Goal: Transaction & Acquisition: Purchase product/service

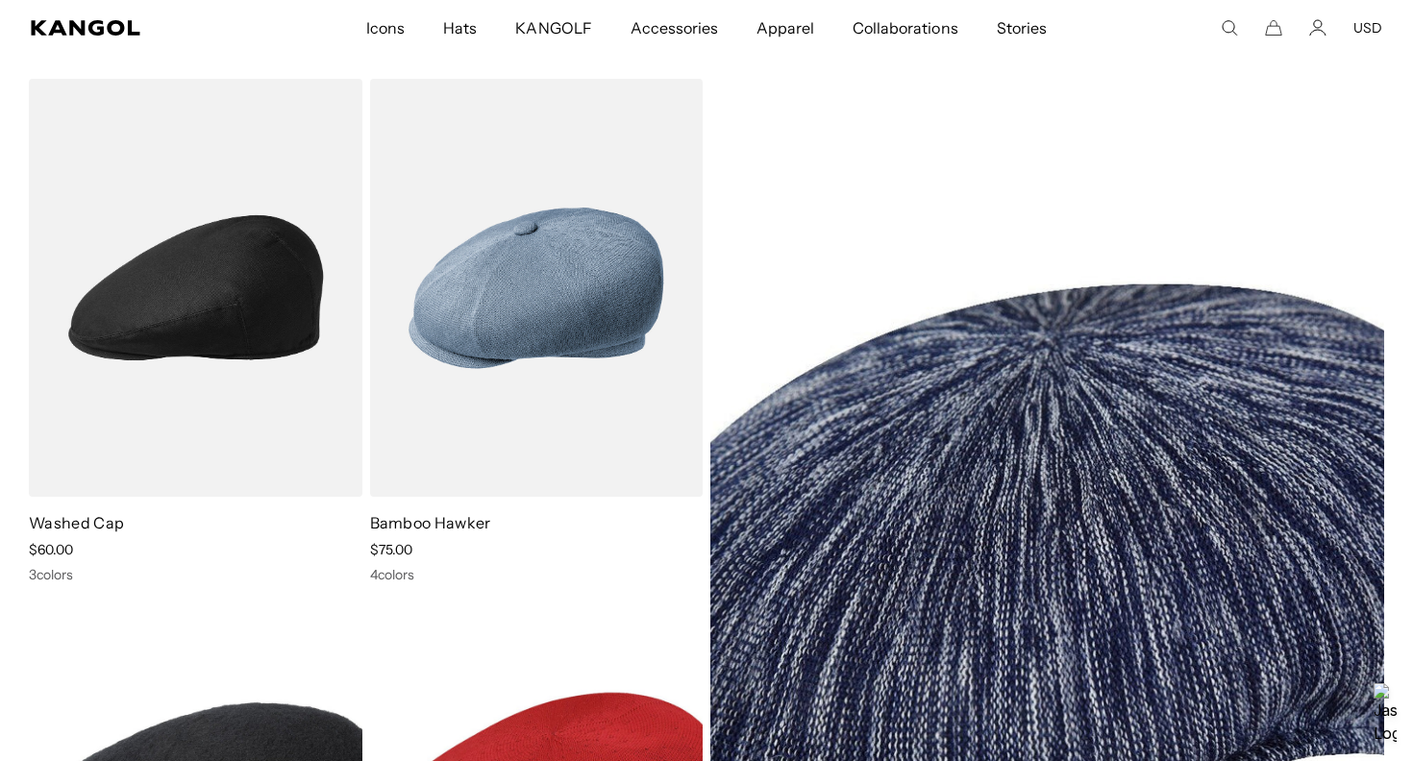
scroll to position [6707, 0]
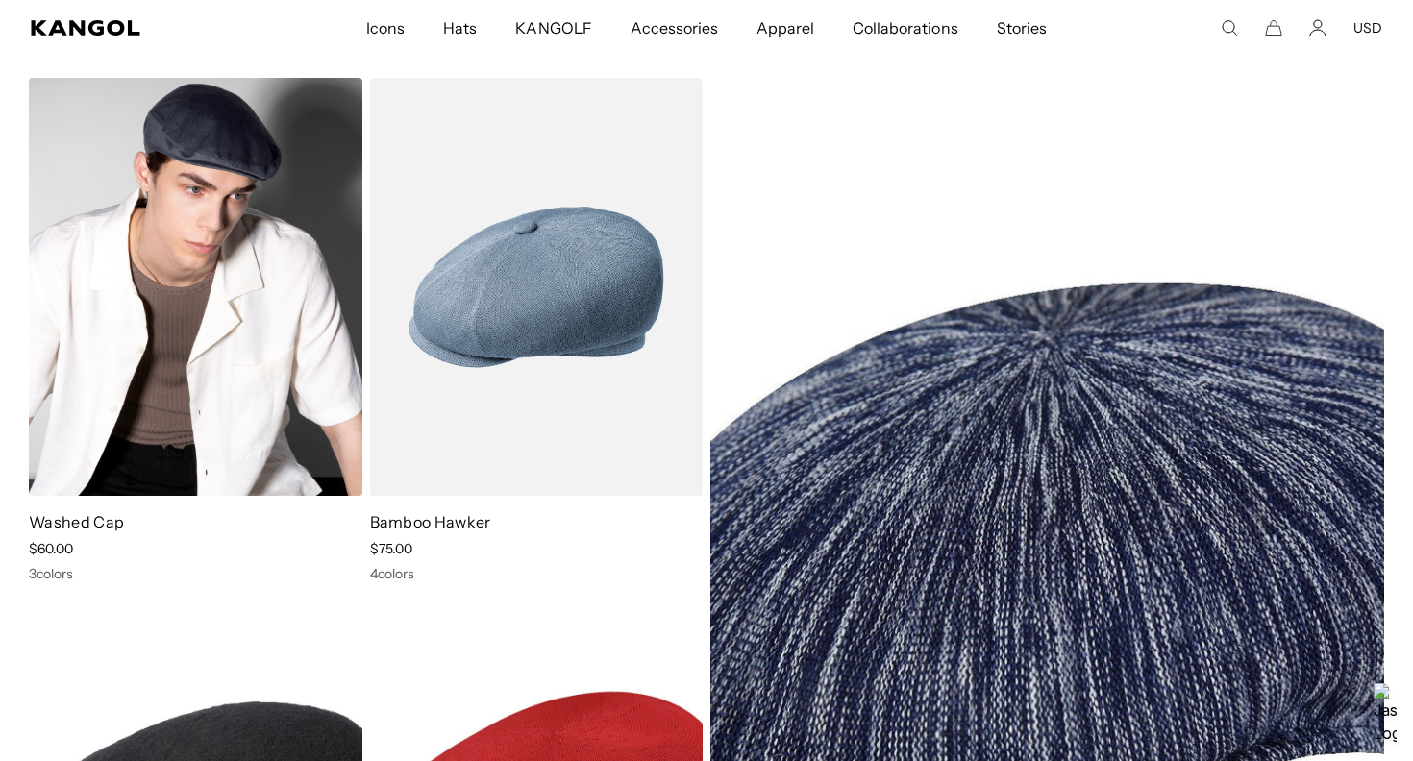
click at [224, 294] on img at bounding box center [195, 287] width 333 height 418
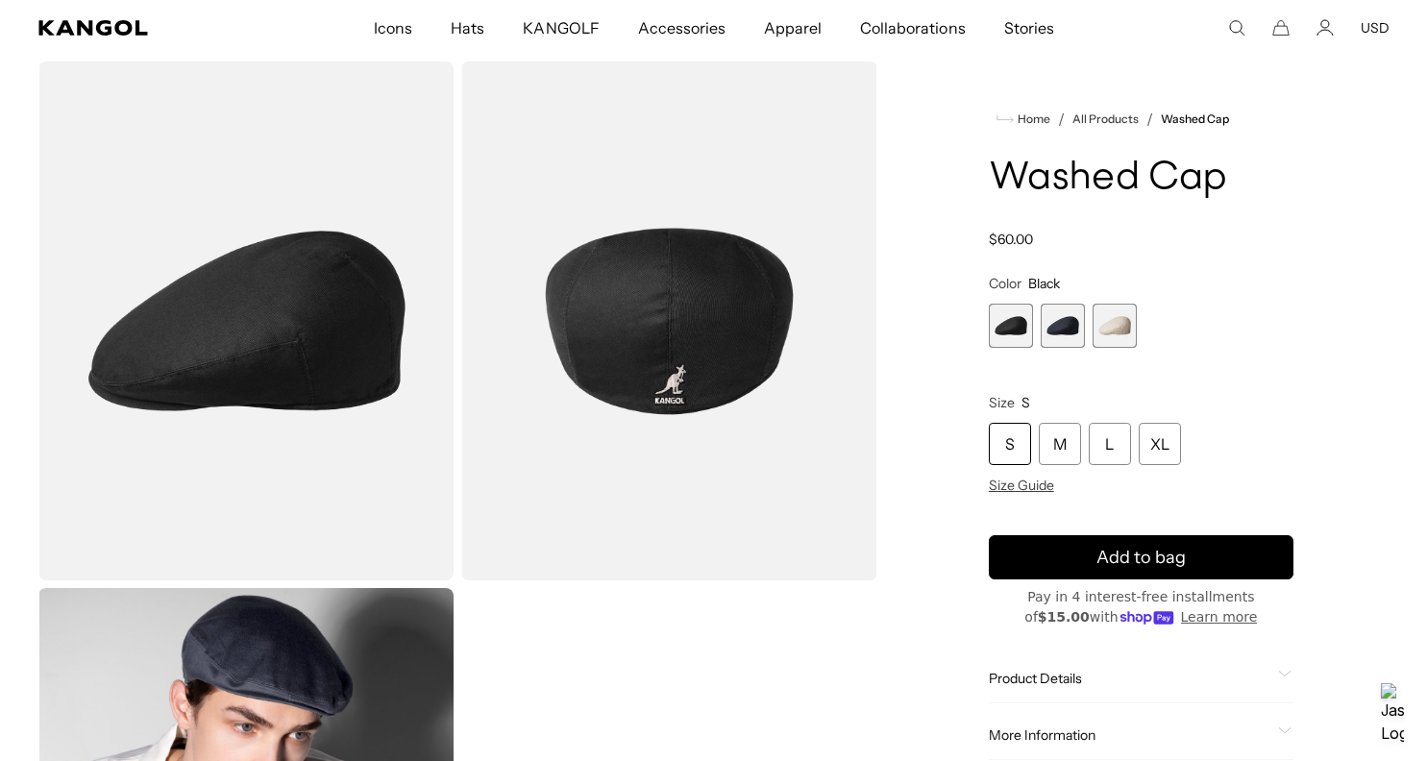
scroll to position [0, 396]
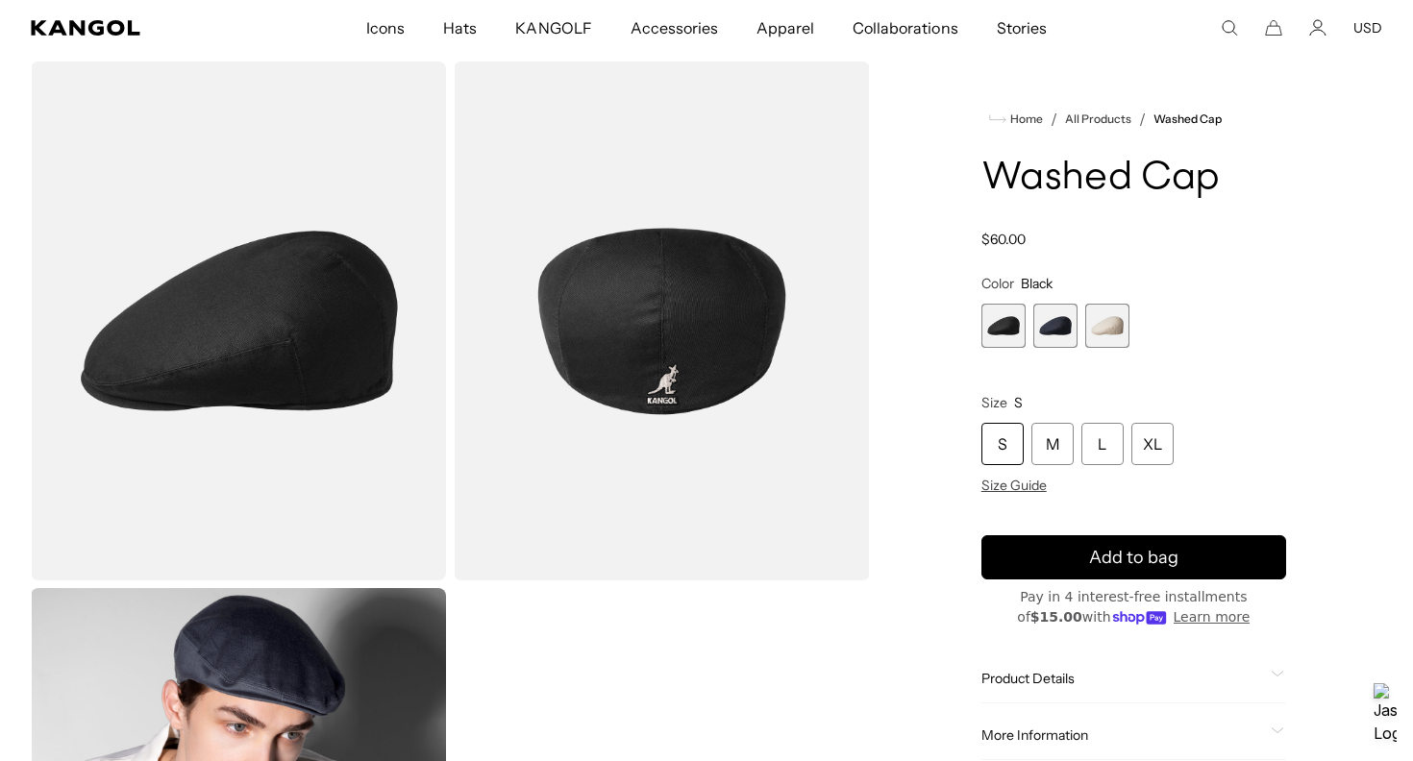
click at [709, 394] on img "Gallery Viewer" at bounding box center [661, 321] width 415 height 519
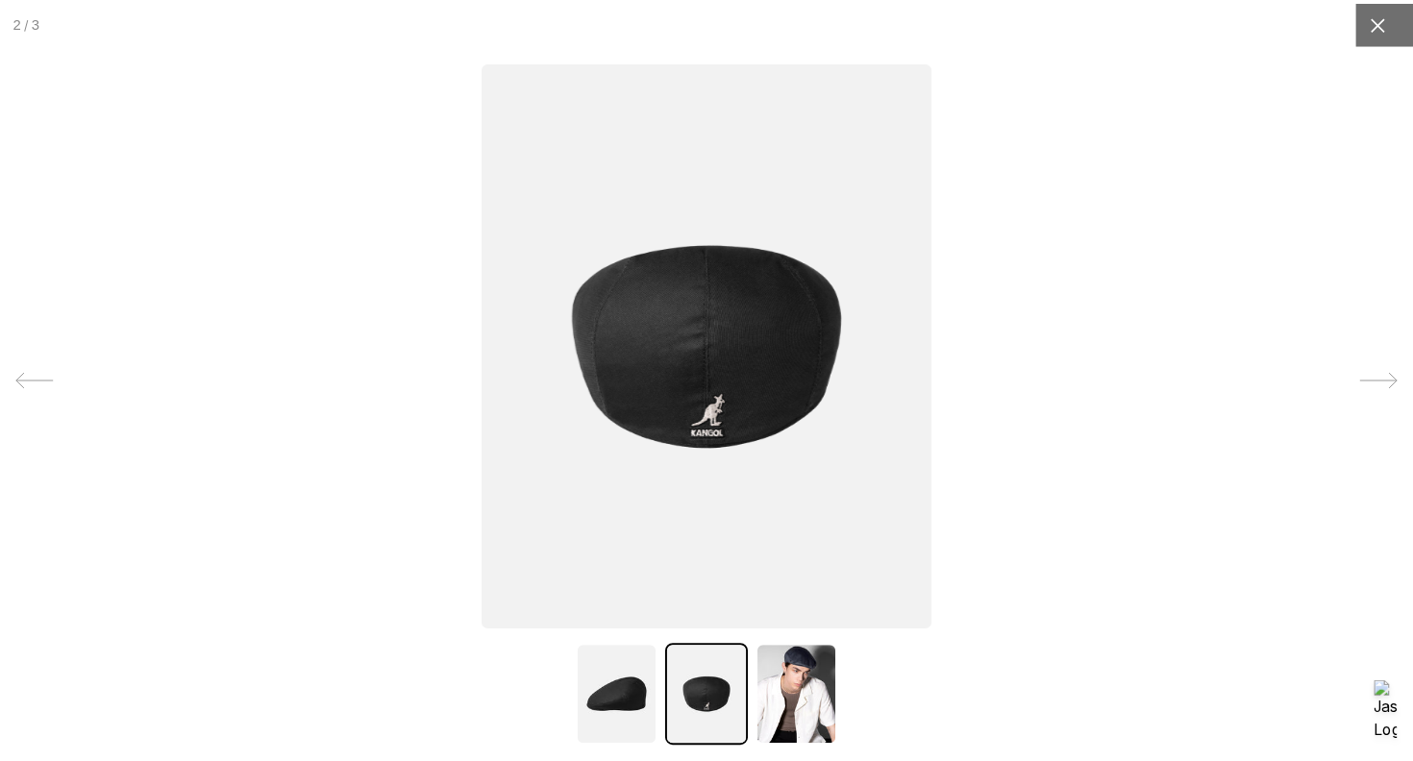
scroll to position [0, 0]
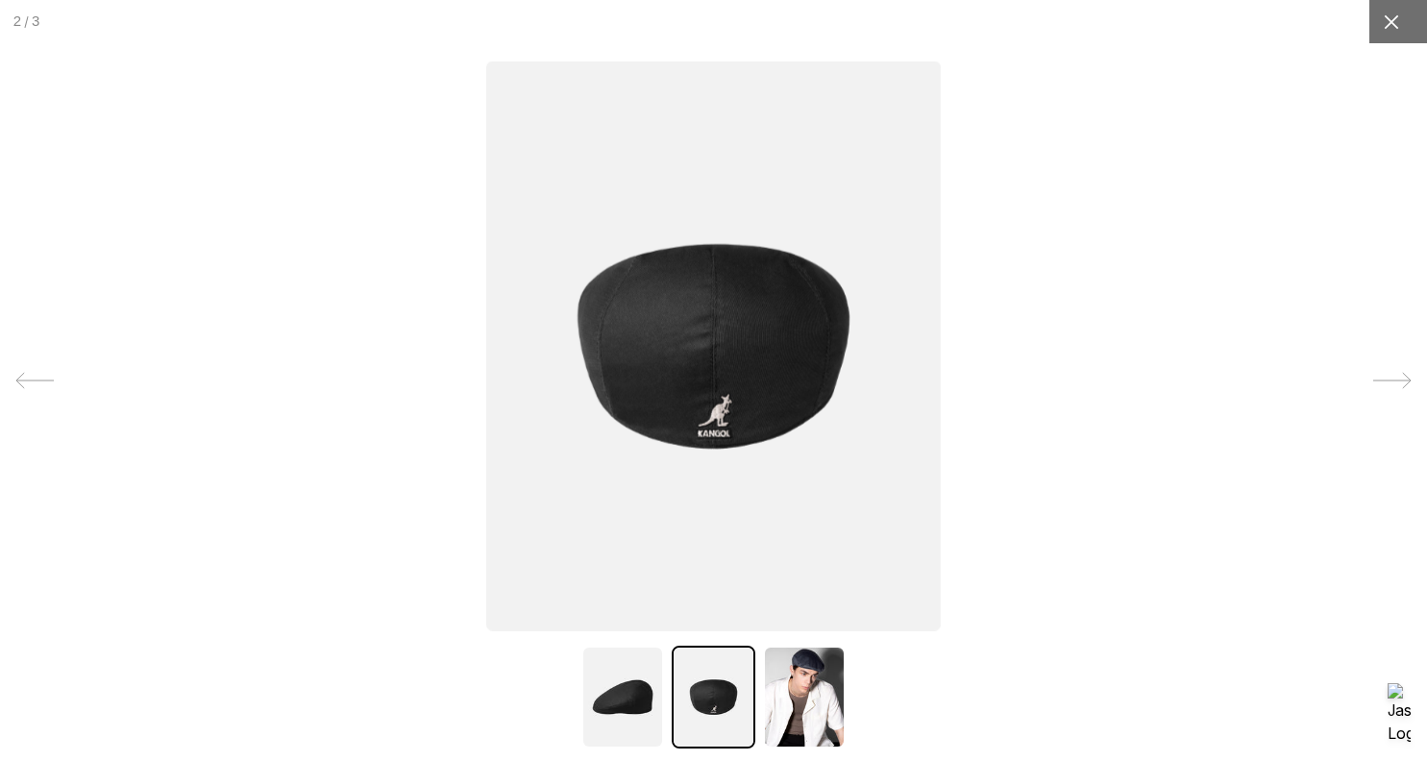
click at [1382, 32] on div at bounding box center [1391, 21] width 43 height 43
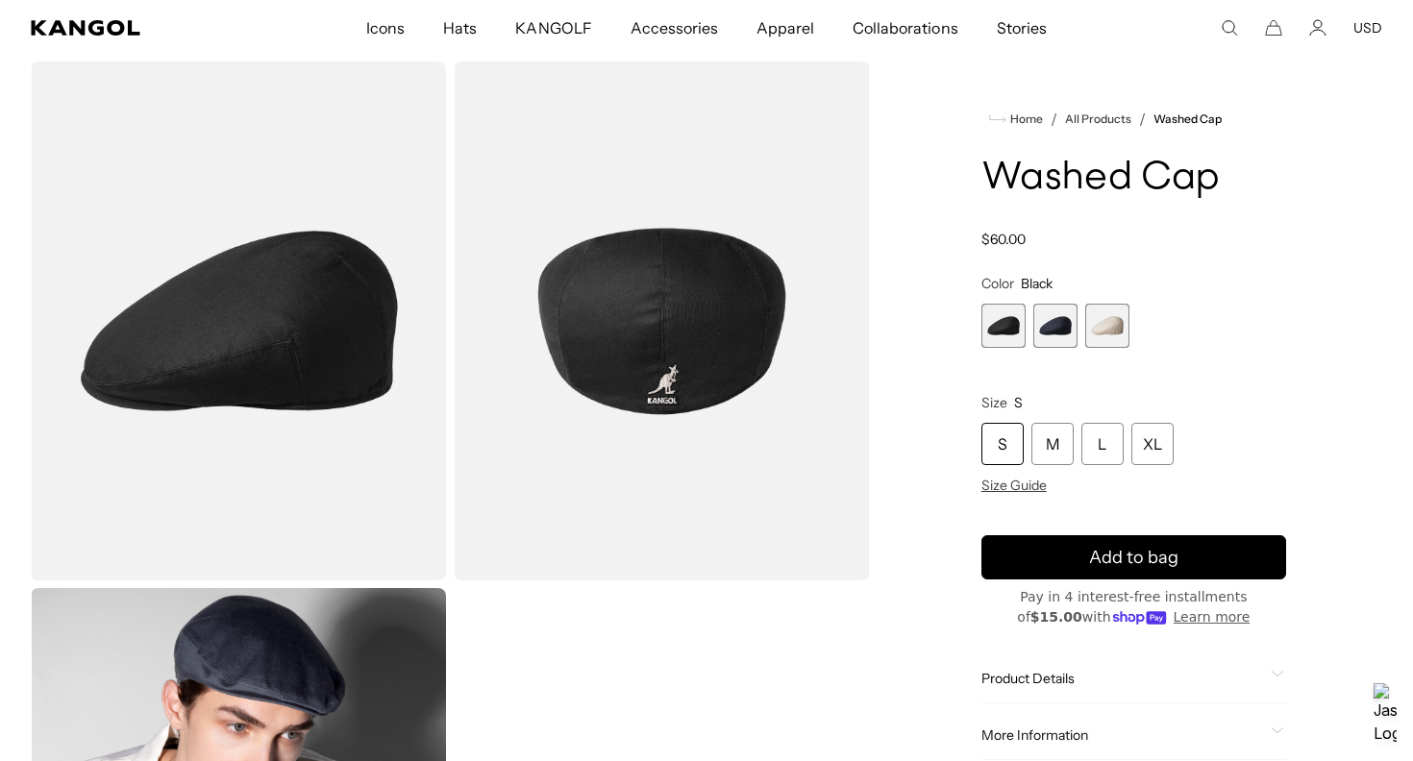
click at [1105, 320] on span "3 of 3" at bounding box center [1107, 326] width 44 height 44
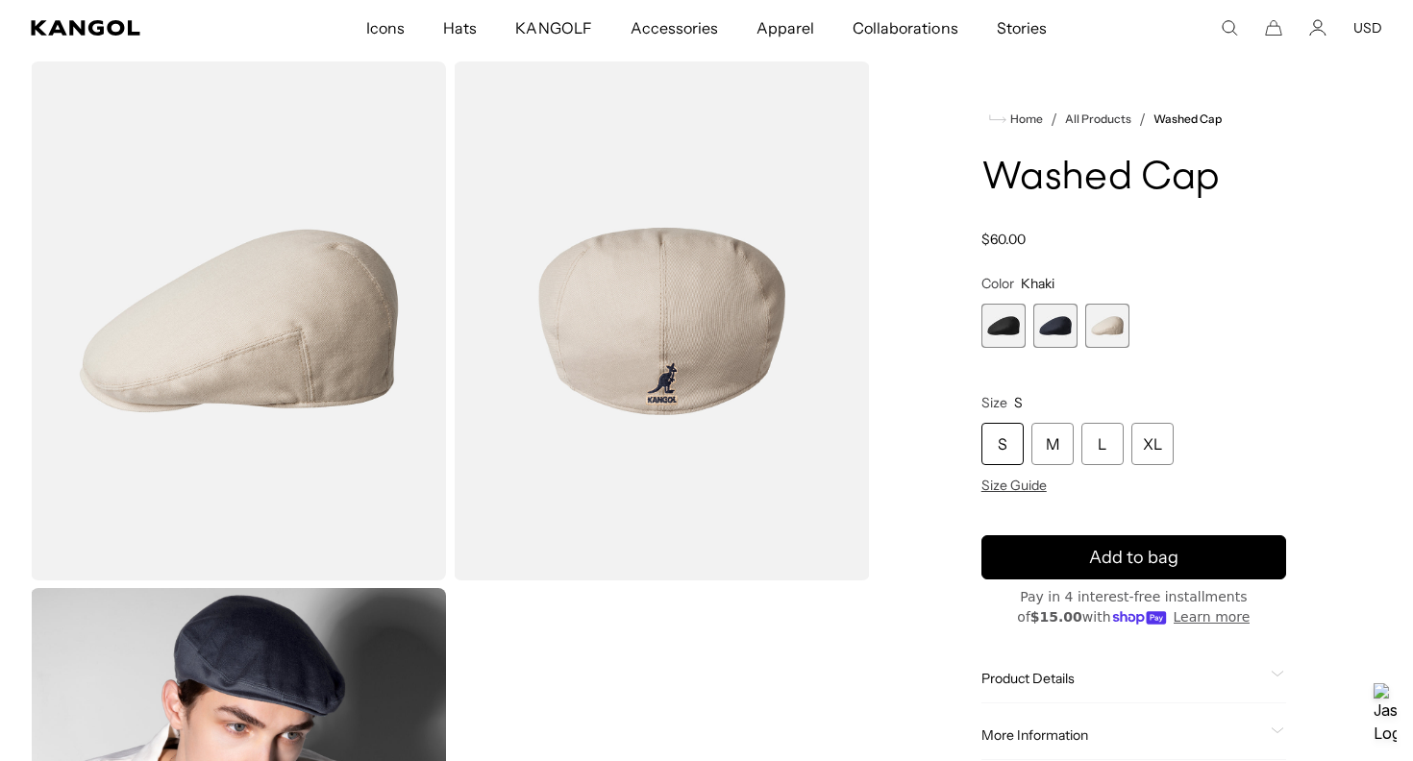
scroll to position [0, 396]
click at [1045, 336] on span "2 of 3" at bounding box center [1055, 326] width 44 height 44
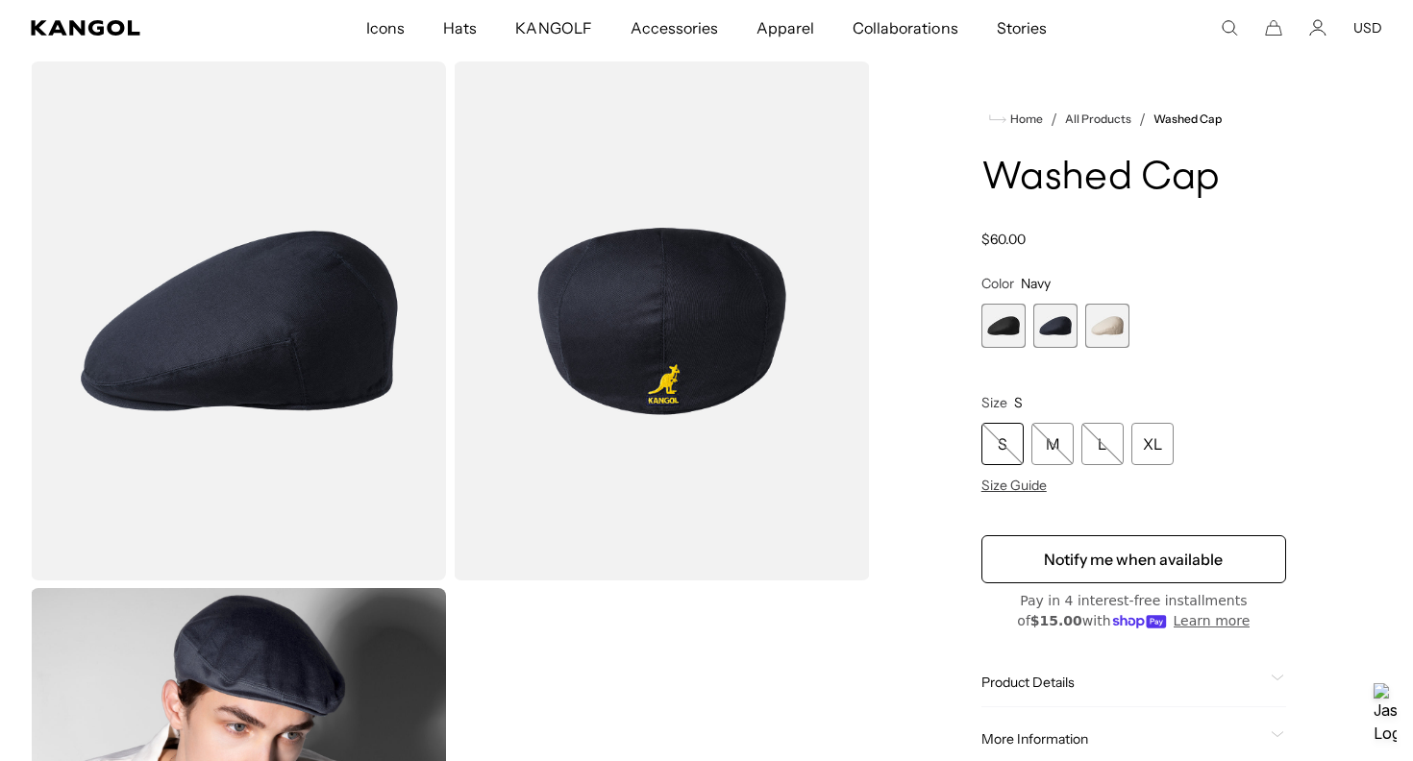
click at [1003, 321] on span "1 of 3" at bounding box center [1003, 326] width 44 height 44
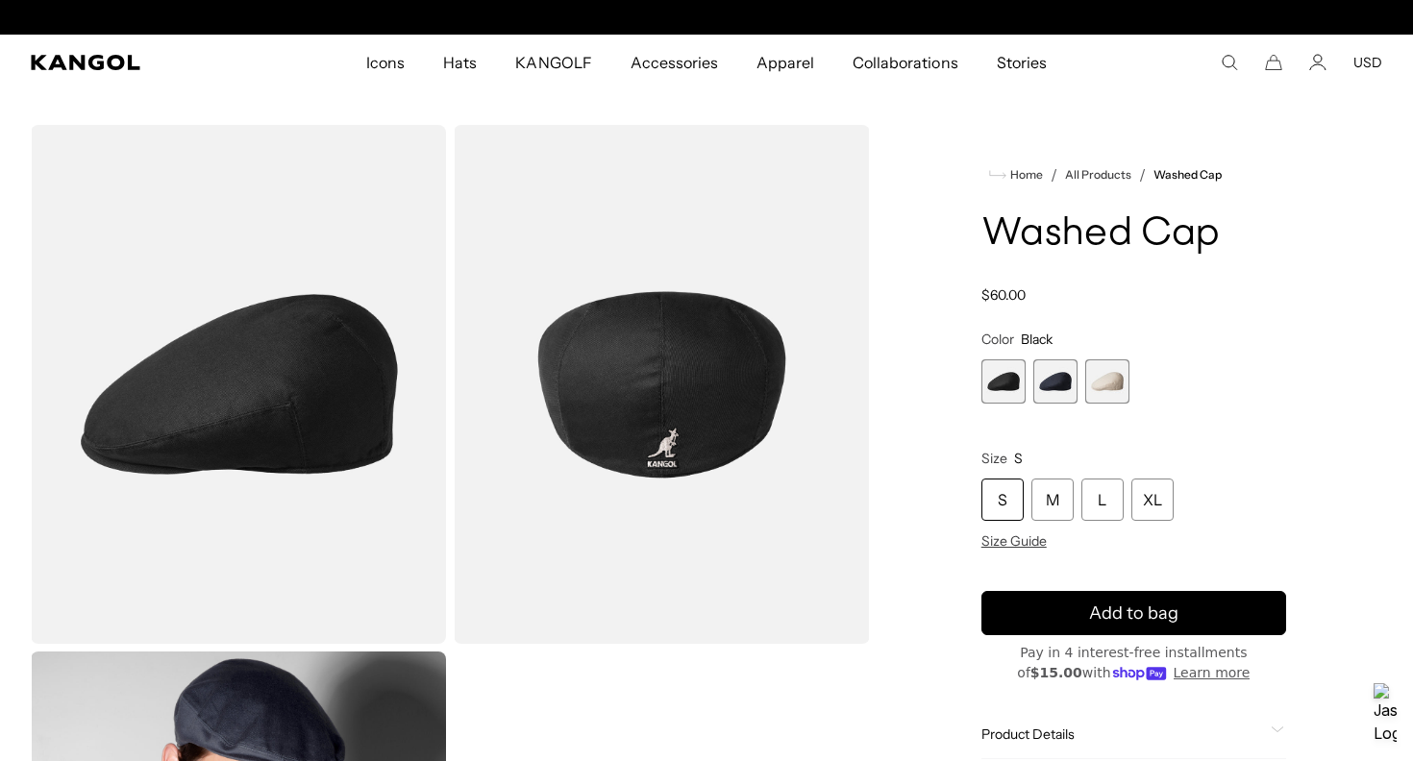
scroll to position [0, 396]
click at [1025, 177] on span "Home" at bounding box center [1024, 174] width 37 height 13
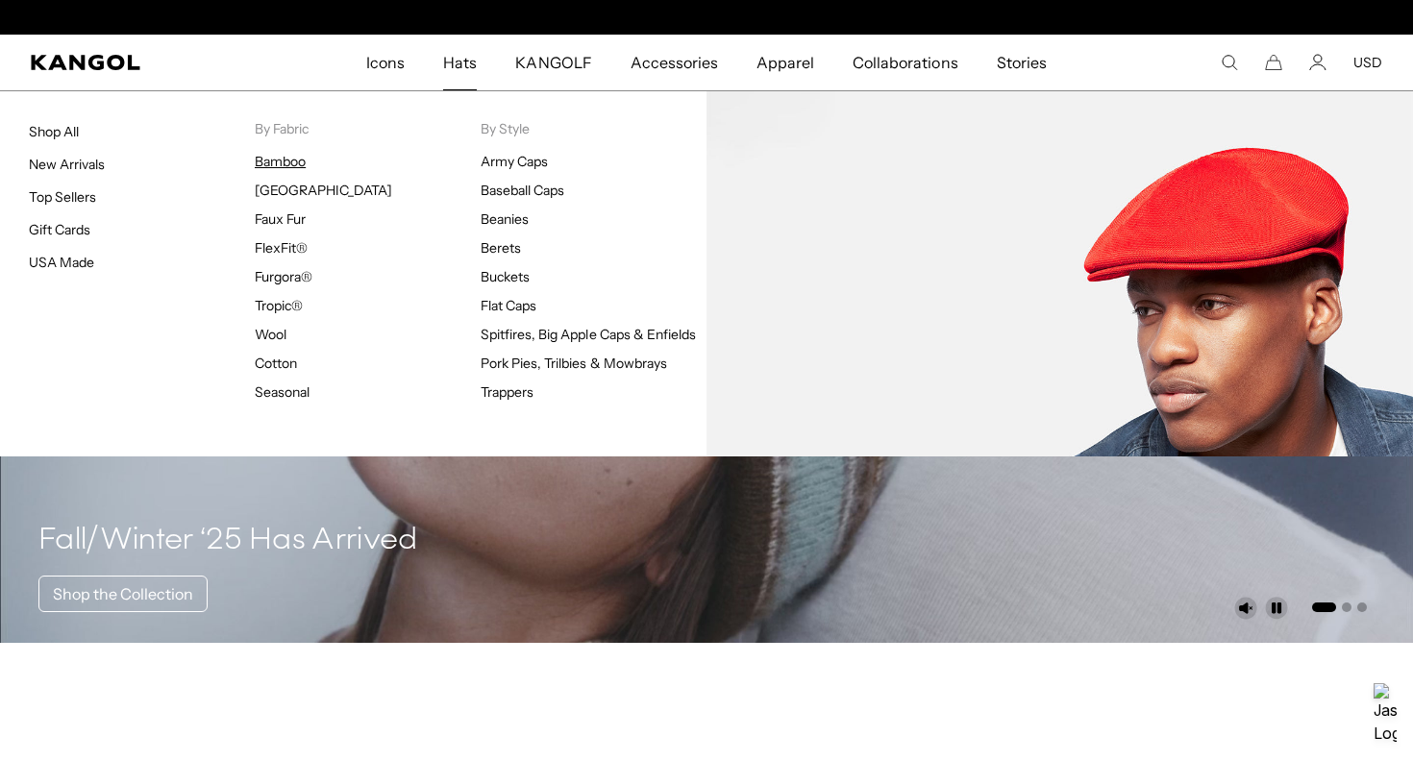
scroll to position [0, 396]
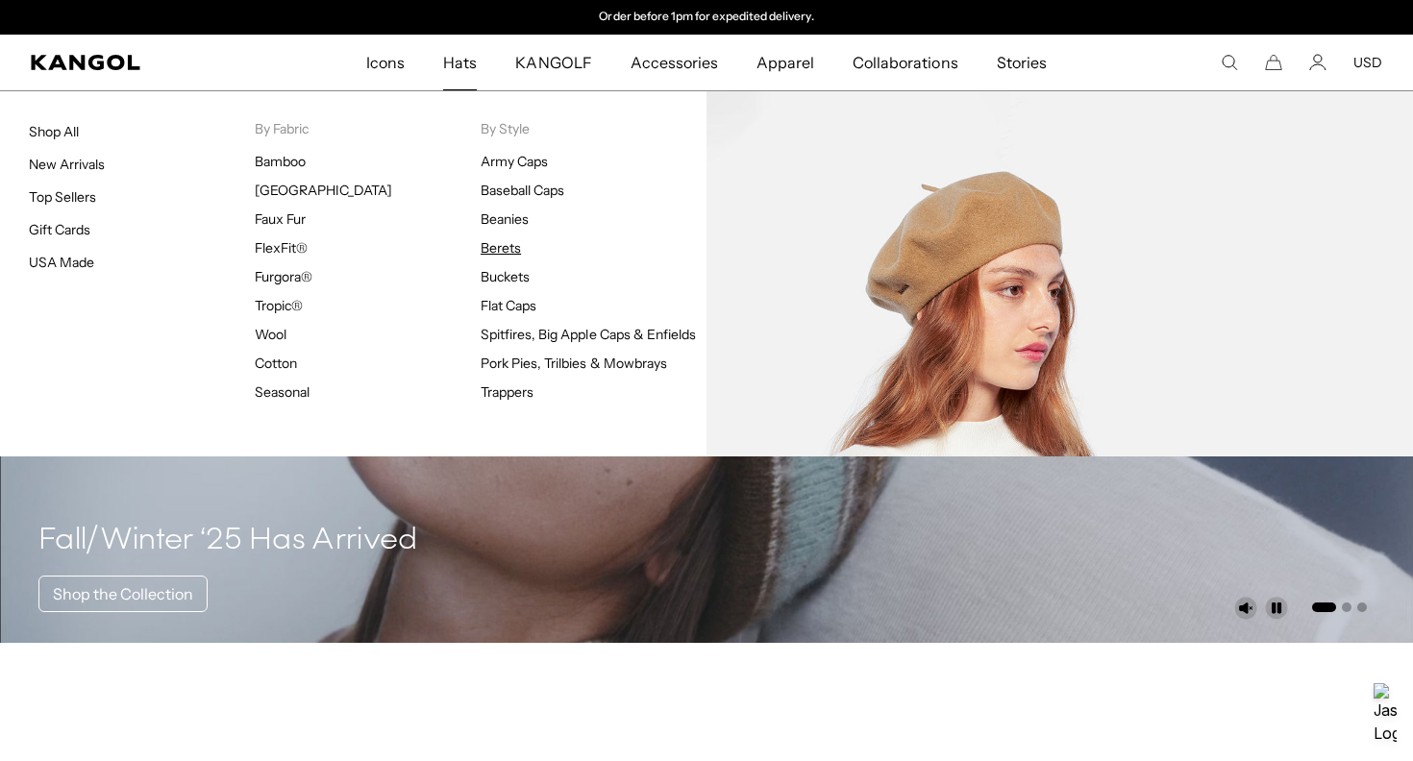
click at [510, 251] on link "Berets" at bounding box center [501, 247] width 40 height 17
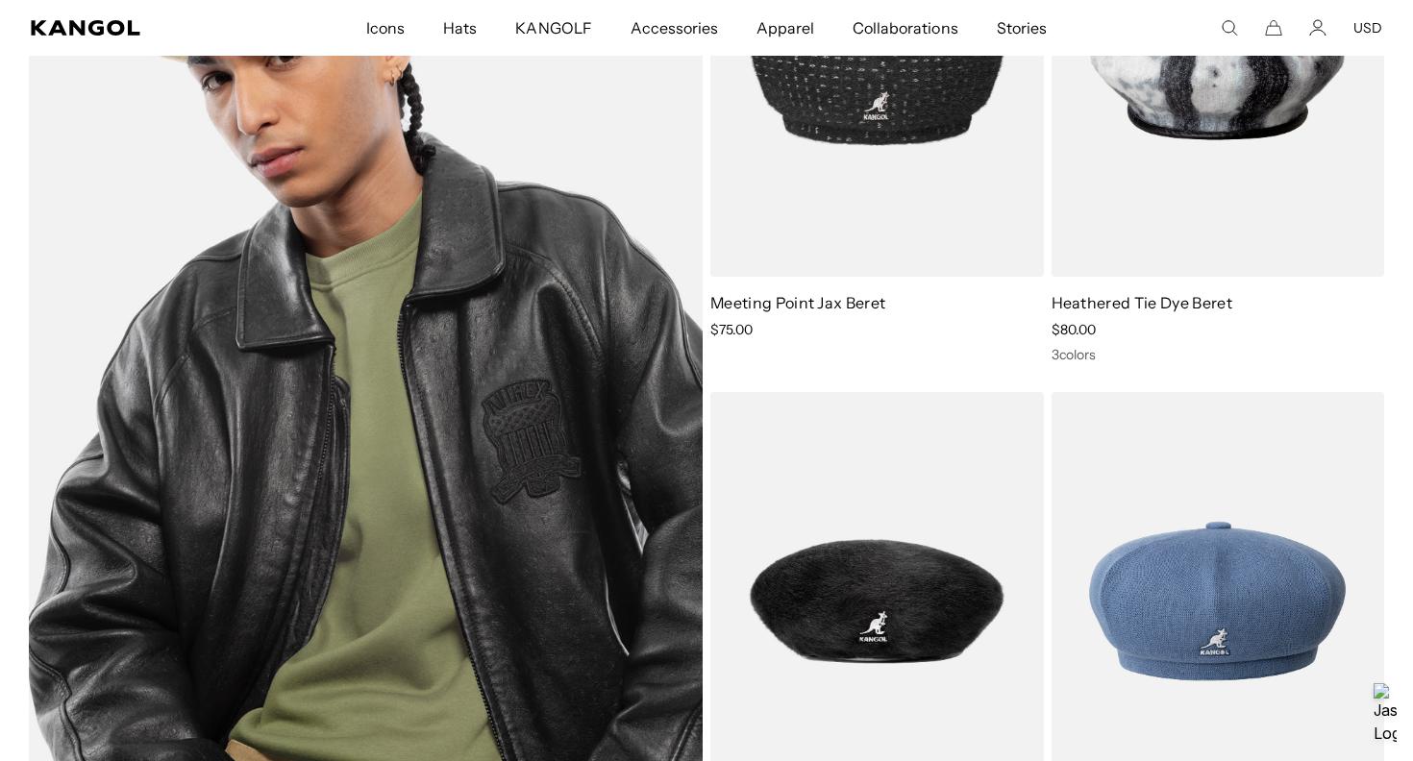
scroll to position [1452, 0]
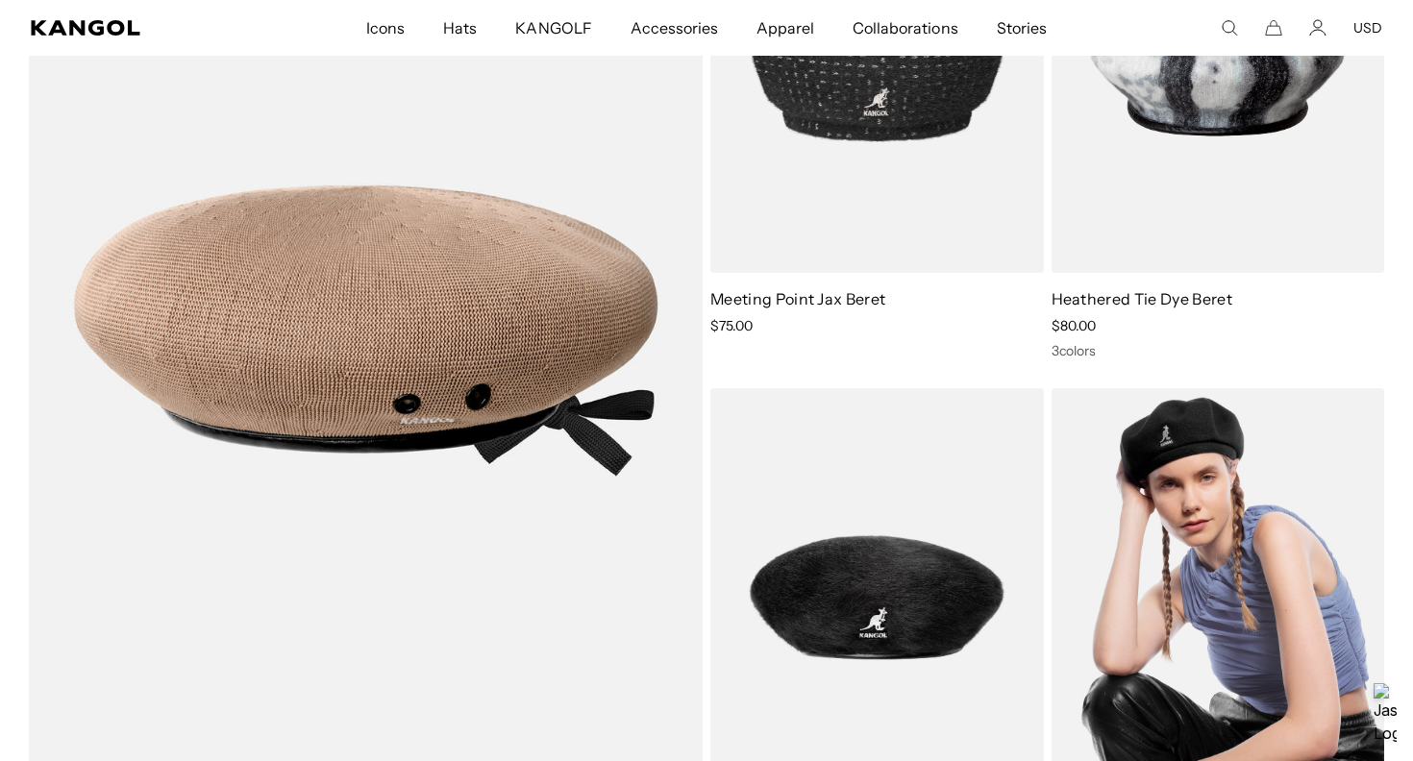
click at [1203, 552] on img at bounding box center [1217, 597] width 333 height 418
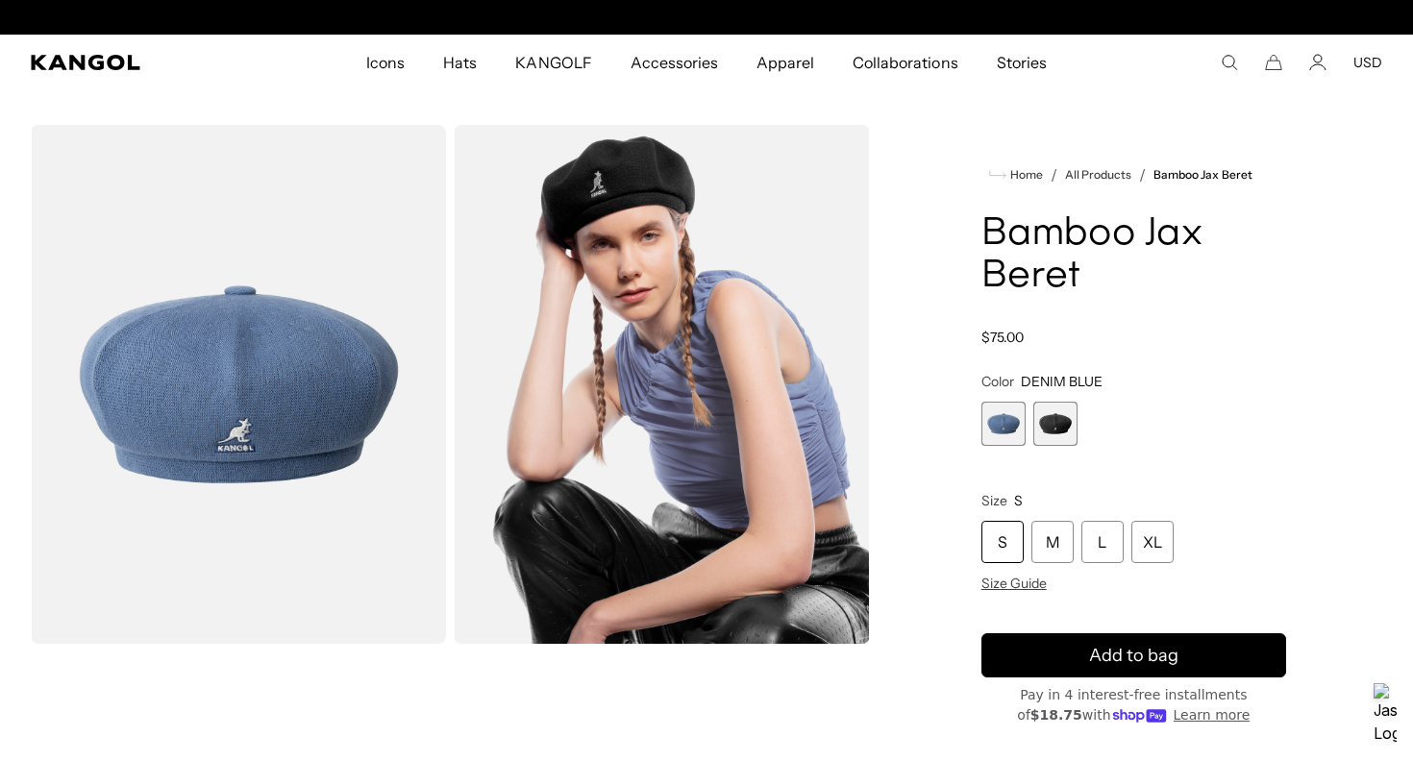
scroll to position [0, 396]
